Goal: Task Accomplishment & Management: Manage account settings

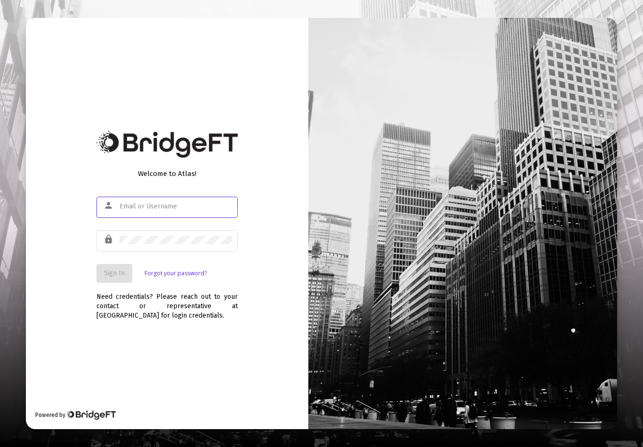
scroll to position [15, 0]
click at [173, 203] on input "text" at bounding box center [176, 207] width 113 height 8
type input "V"
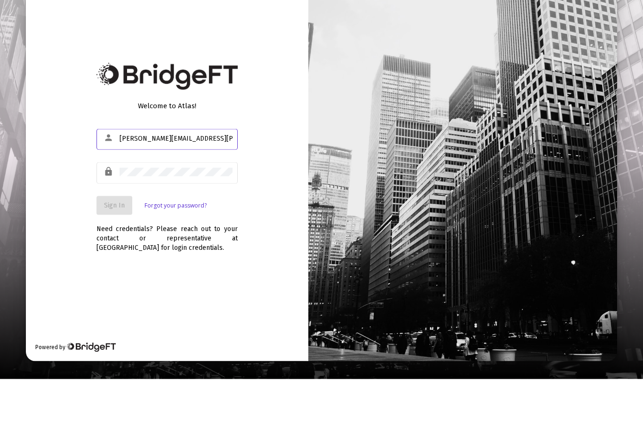
type input "[PERSON_NAME][EMAIL_ADDRESS][PERSON_NAME][DOMAIN_NAME]"
click at [106, 264] on button "Sign In" at bounding box center [114, 273] width 36 height 19
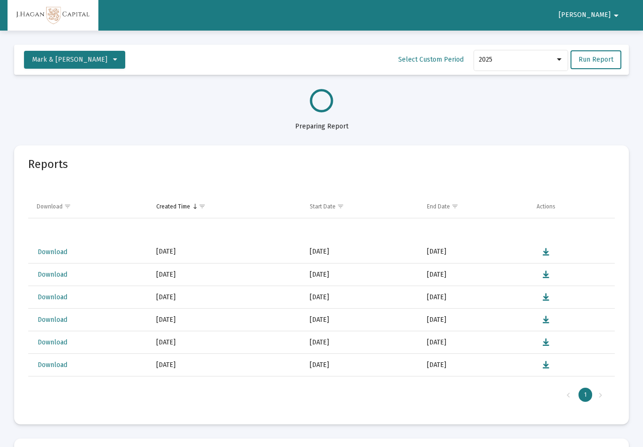
select select "View all"
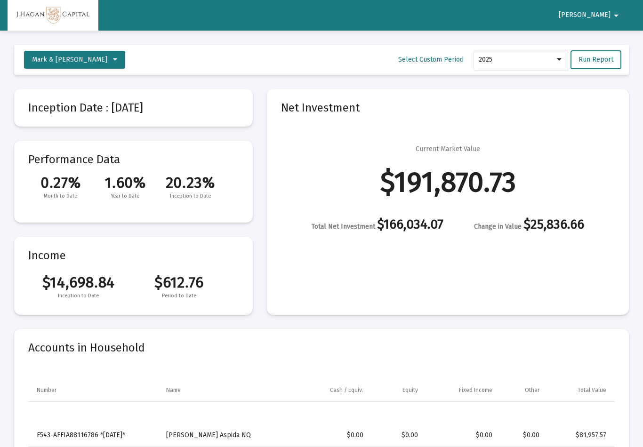
click at [611, 14] on mat-icon "arrow_drop_down" at bounding box center [615, 15] width 11 height 19
click at [616, 33] on button "Logout" at bounding box center [611, 40] width 53 height 23
click at [607, 20] on button "[PERSON_NAME] arrow_drop_down" at bounding box center [590, 15] width 86 height 19
click at [619, 42] on button "Logout" at bounding box center [611, 40] width 53 height 23
click at [613, 16] on mat-icon "arrow_drop_down" at bounding box center [615, 15] width 11 height 19
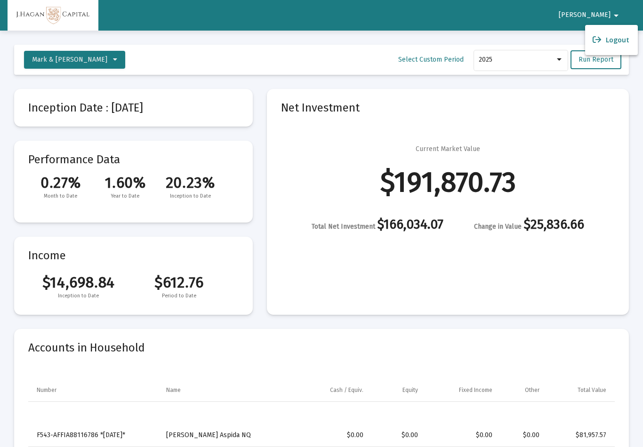
click at [616, 42] on button "Logout" at bounding box center [611, 40] width 53 height 23
click at [613, 16] on mat-icon "arrow_drop_down" at bounding box center [615, 15] width 11 height 19
click at [606, 43] on button "Logout" at bounding box center [611, 40] width 53 height 23
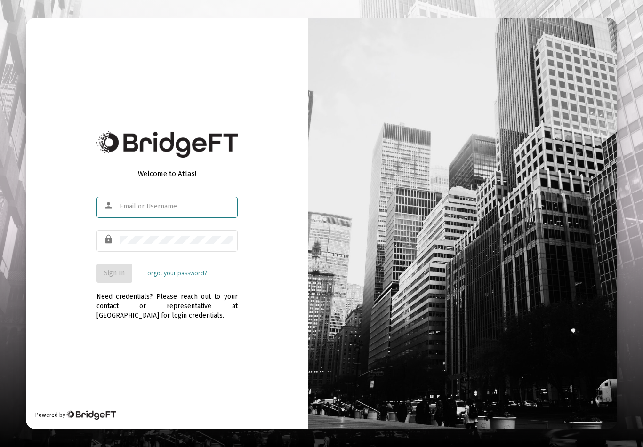
scroll to position [15, 0]
